Goal: Task Accomplishment & Management: Manage account settings

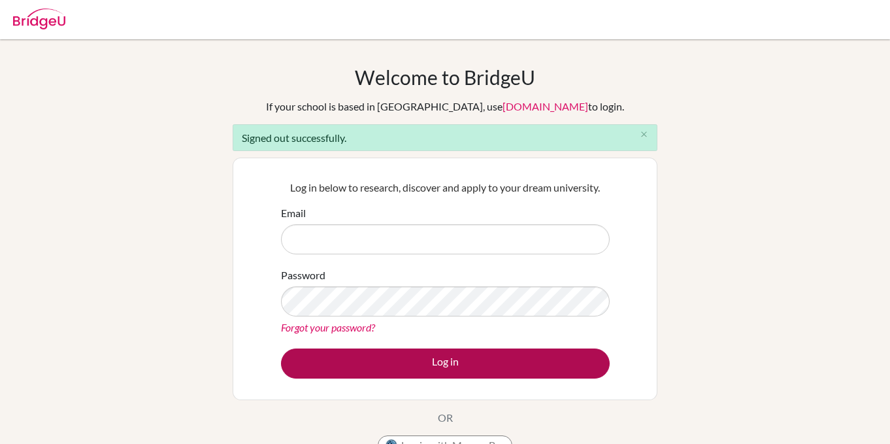
type input "[EMAIL_ADDRESS][PERSON_NAME][DOMAIN_NAME]"
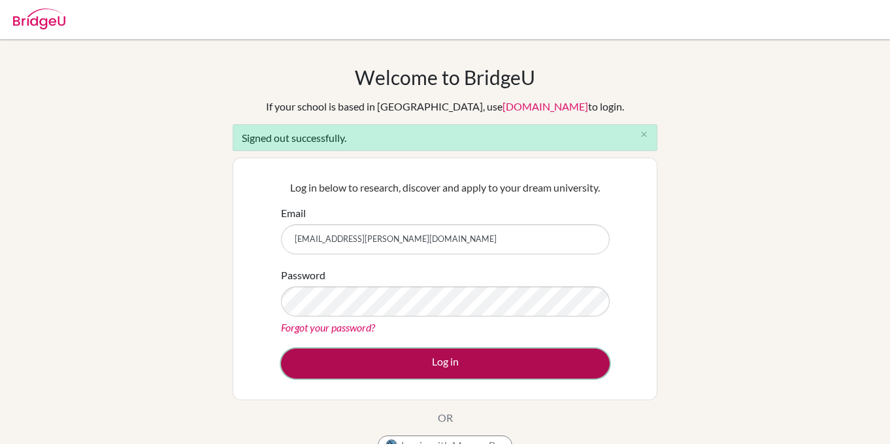
click at [461, 362] on button "Log in" at bounding box center [445, 363] width 329 height 30
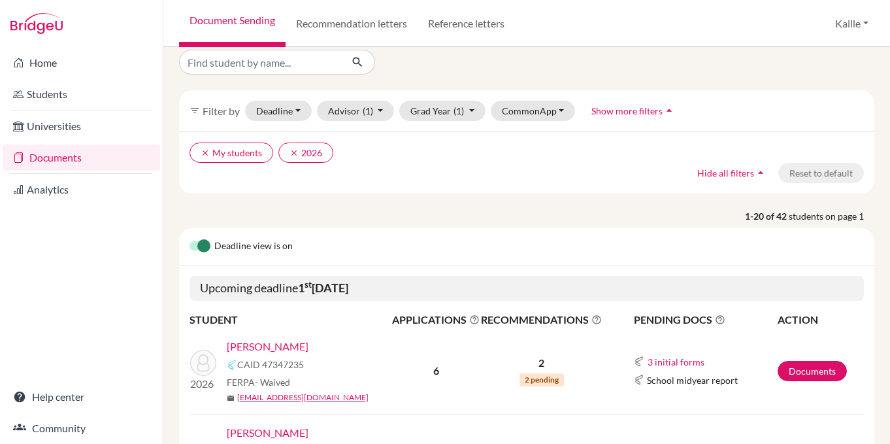
scroll to position [60, 0]
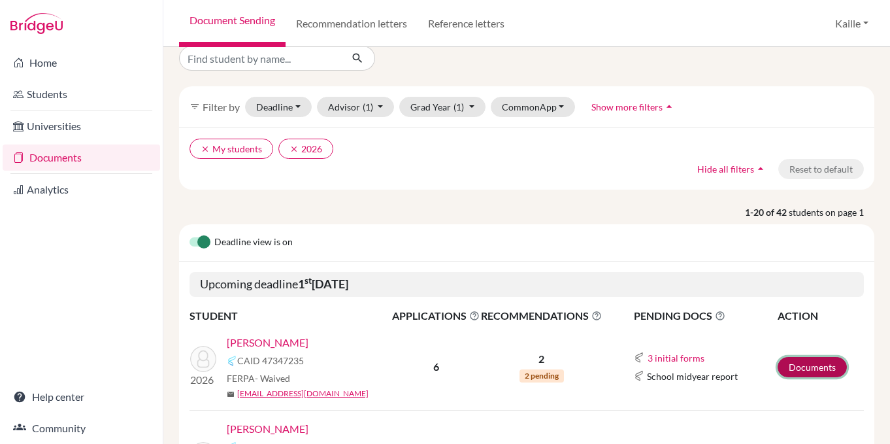
click at [810, 371] on link "Documents" at bounding box center [812, 367] width 69 height 20
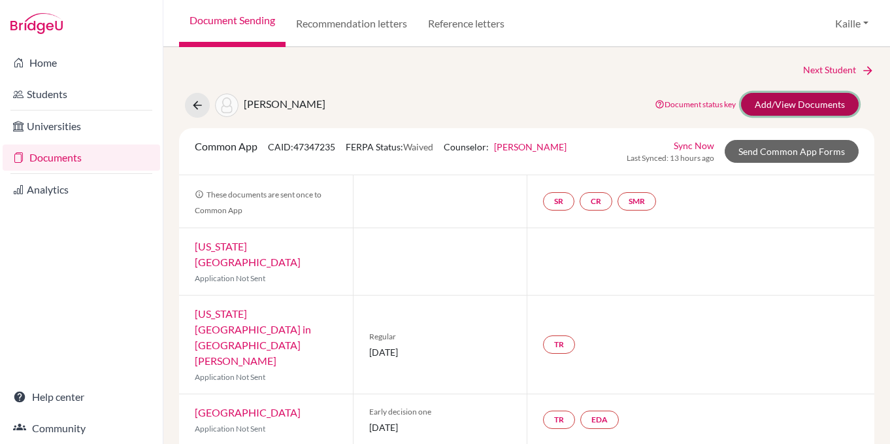
click at [793, 108] on link "Add/View Documents" at bounding box center [800, 104] width 118 height 23
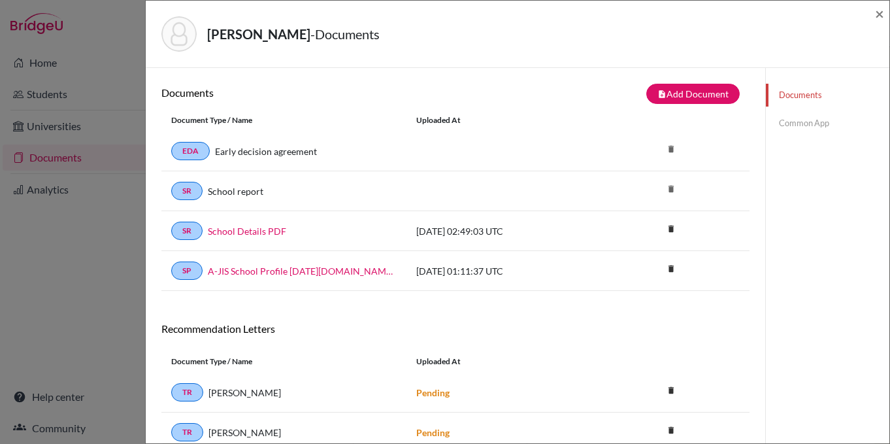
click at [826, 127] on link "Common App" at bounding box center [828, 123] width 124 height 23
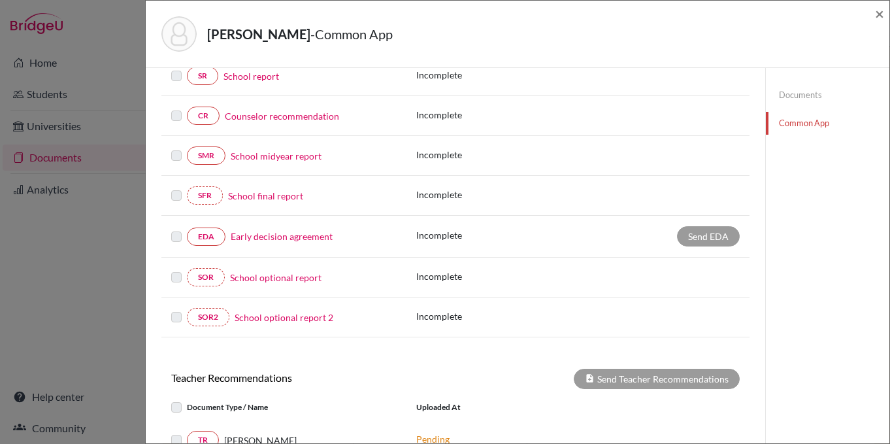
scroll to position [188, 0]
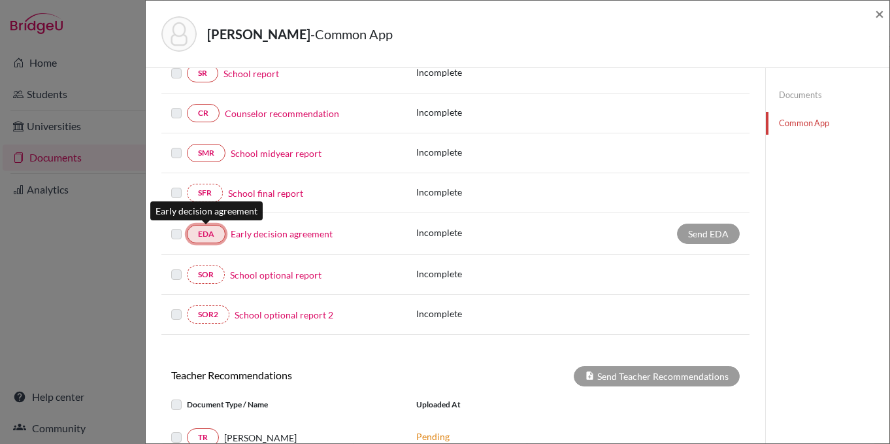
click at [210, 239] on link "EDA" at bounding box center [206, 234] width 39 height 18
click at [215, 241] on link "EDA" at bounding box center [206, 234] width 39 height 18
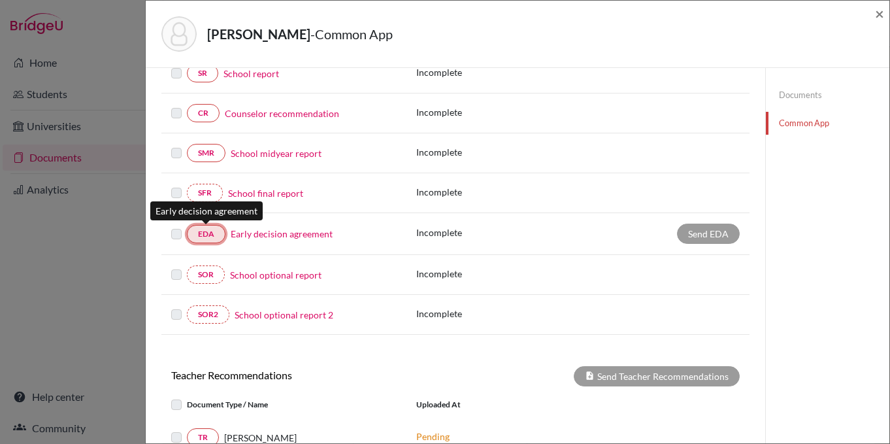
click at [204, 237] on link "EDA" at bounding box center [206, 234] width 39 height 18
click at [695, 234] on div "Send EDA" at bounding box center [708, 234] width 63 height 20
click at [822, 88] on link "Documents" at bounding box center [828, 95] width 124 height 23
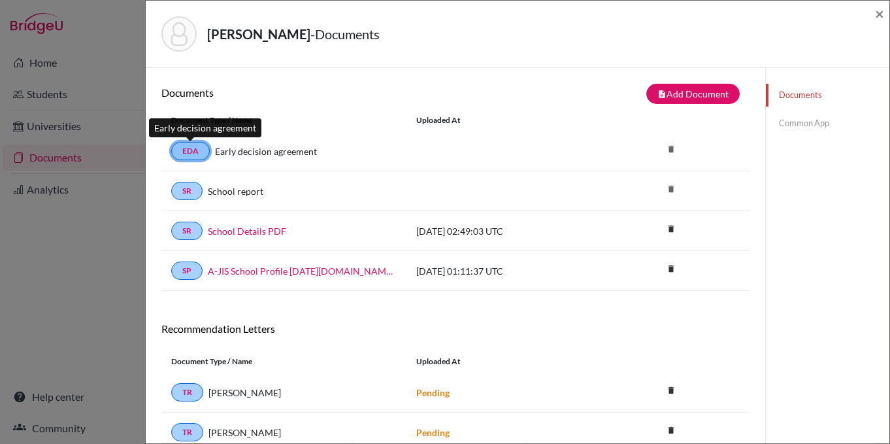
click at [198, 154] on link "EDA" at bounding box center [190, 151] width 39 height 18
click at [200, 150] on link "EDA" at bounding box center [190, 151] width 39 height 18
click at [813, 127] on link "Common App" at bounding box center [828, 123] width 124 height 23
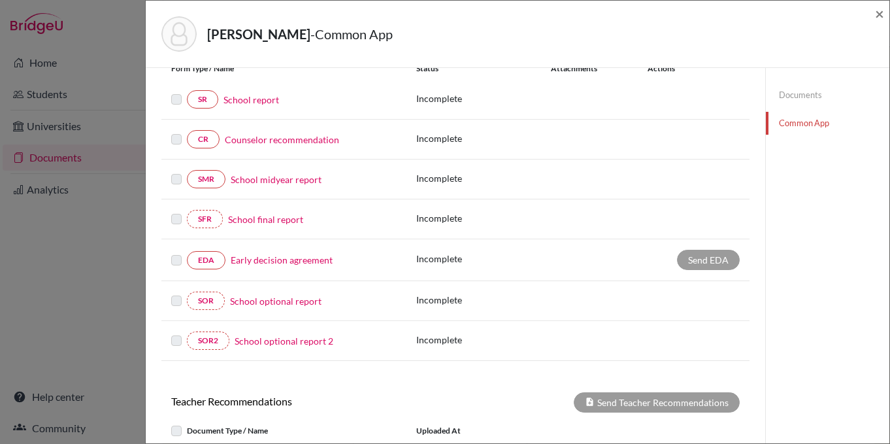
scroll to position [163, 0]
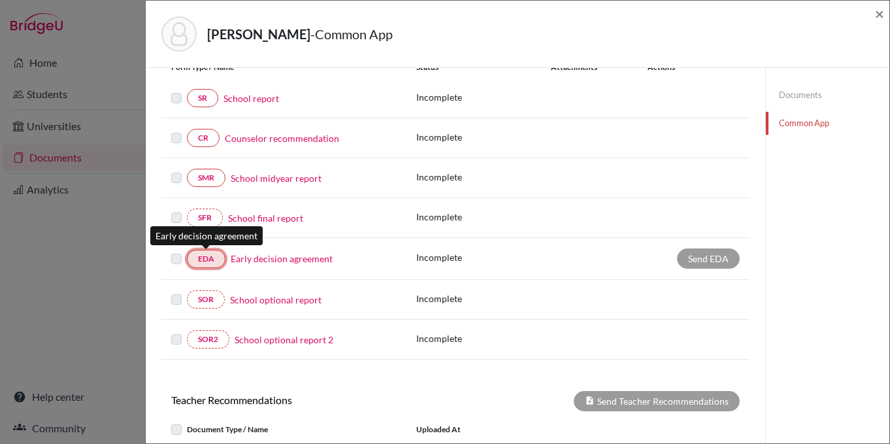
click at [207, 259] on link "EDA" at bounding box center [206, 259] width 39 height 18
click at [882, 16] on span "×" at bounding box center [879, 13] width 9 height 19
